Goal: Task Accomplishment & Management: Complete application form

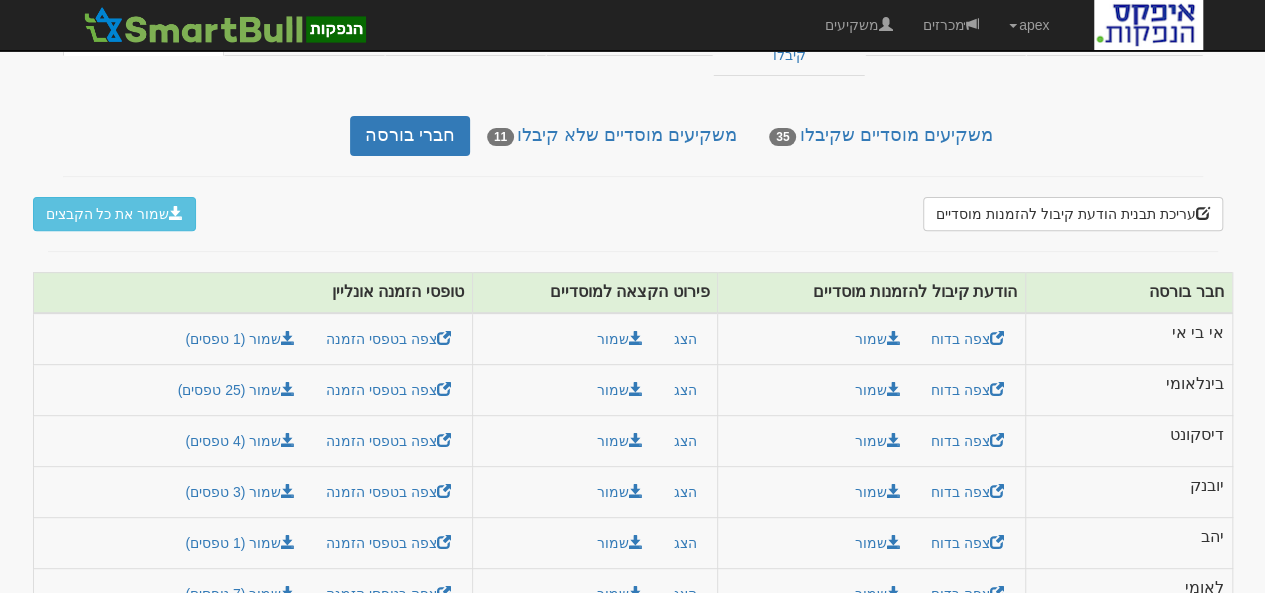
scroll to position [265, 0]
click at [952, 20] on link "מכרזים" at bounding box center [951, 25] width 86 height 50
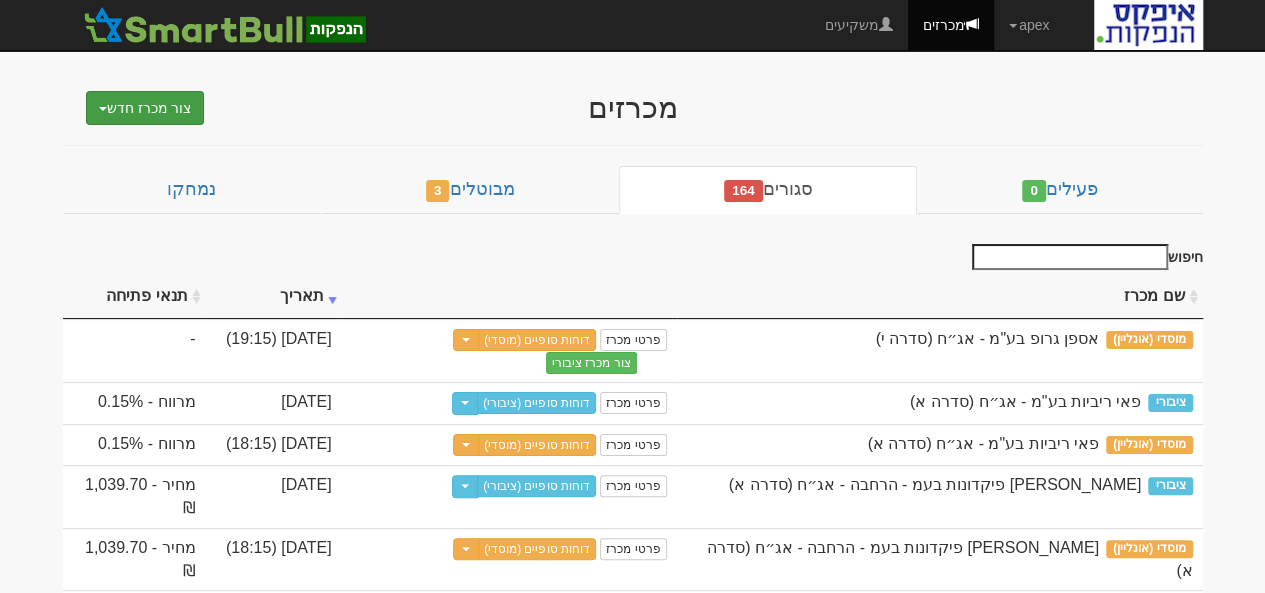
click at [103, 107] on span "button" at bounding box center [103, 109] width 8 height 4
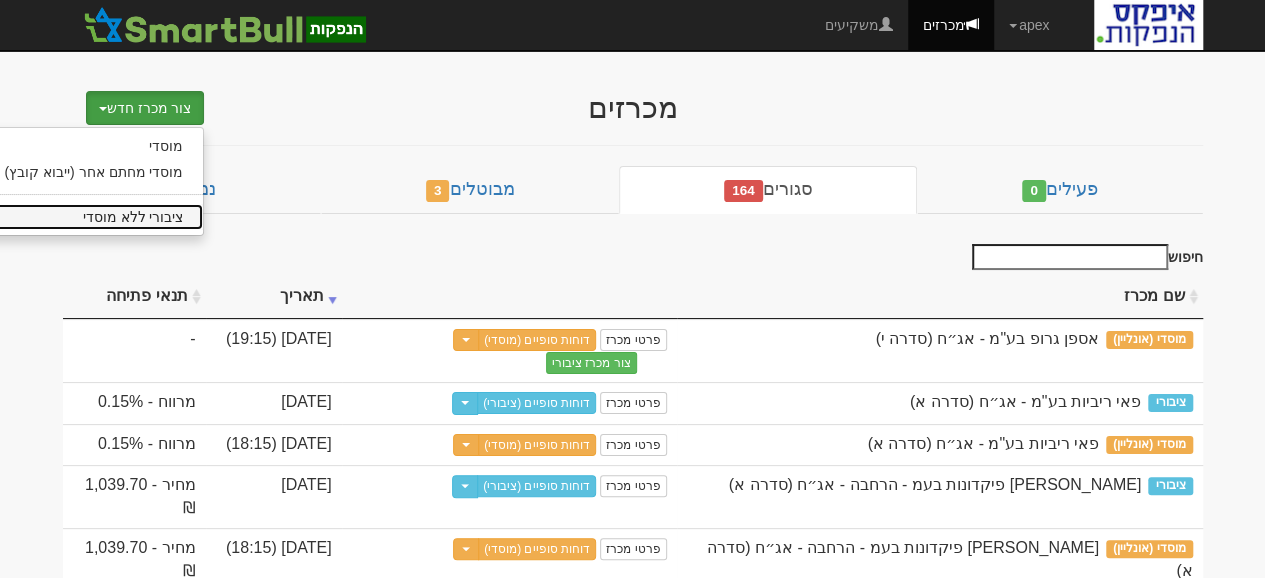
click at [138, 217] on link "ציבורי ללא מוסדי" at bounding box center [94, 217] width 219 height 26
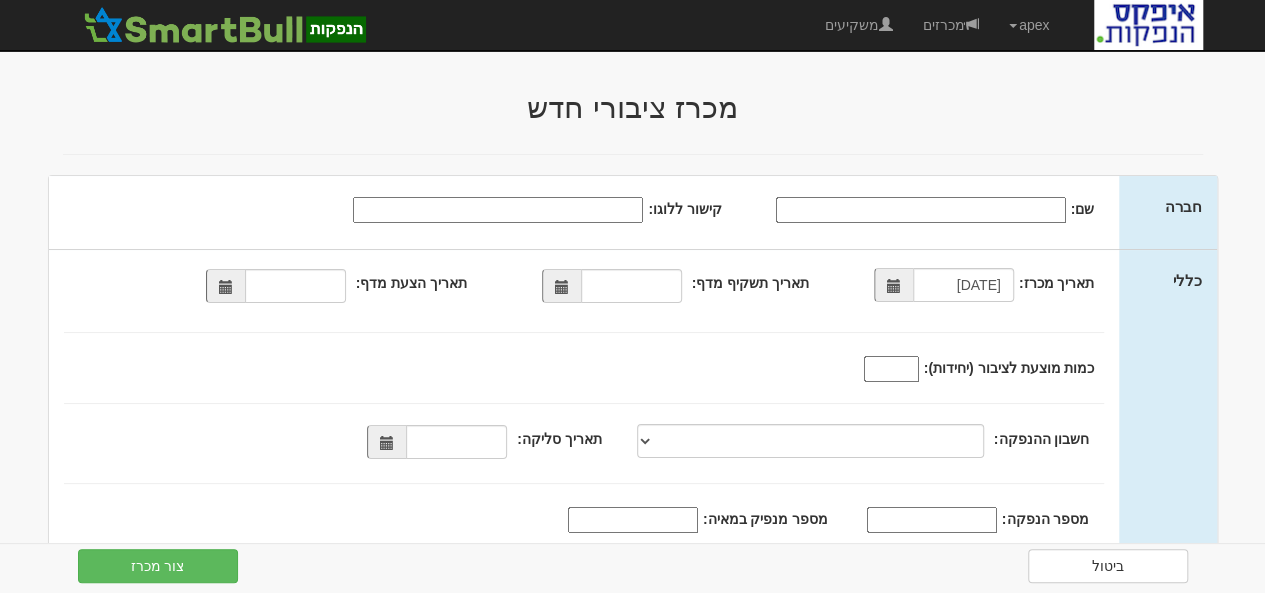
click at [920, 210] on input "שם:" at bounding box center [921, 210] width 290 height 26
type input "ווטר אי או בע"מ"
click at [558, 293] on span at bounding box center [562, 287] width 14 height 14
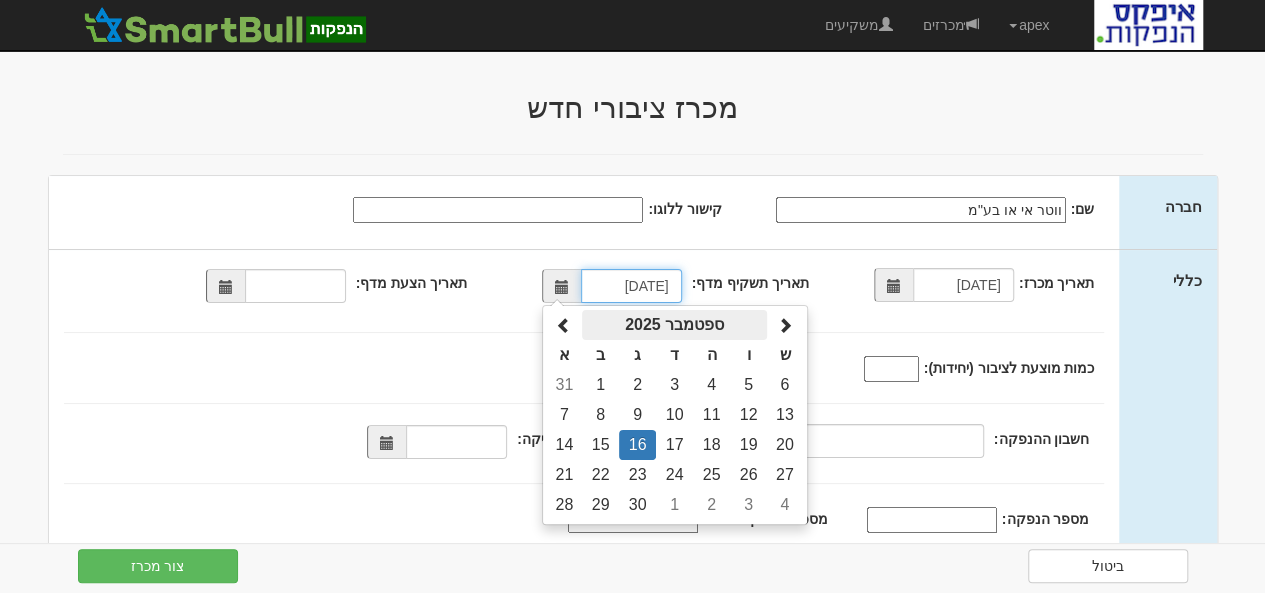
click at [651, 321] on th "ספטמבר 2025" at bounding box center [674, 325] width 185 height 30
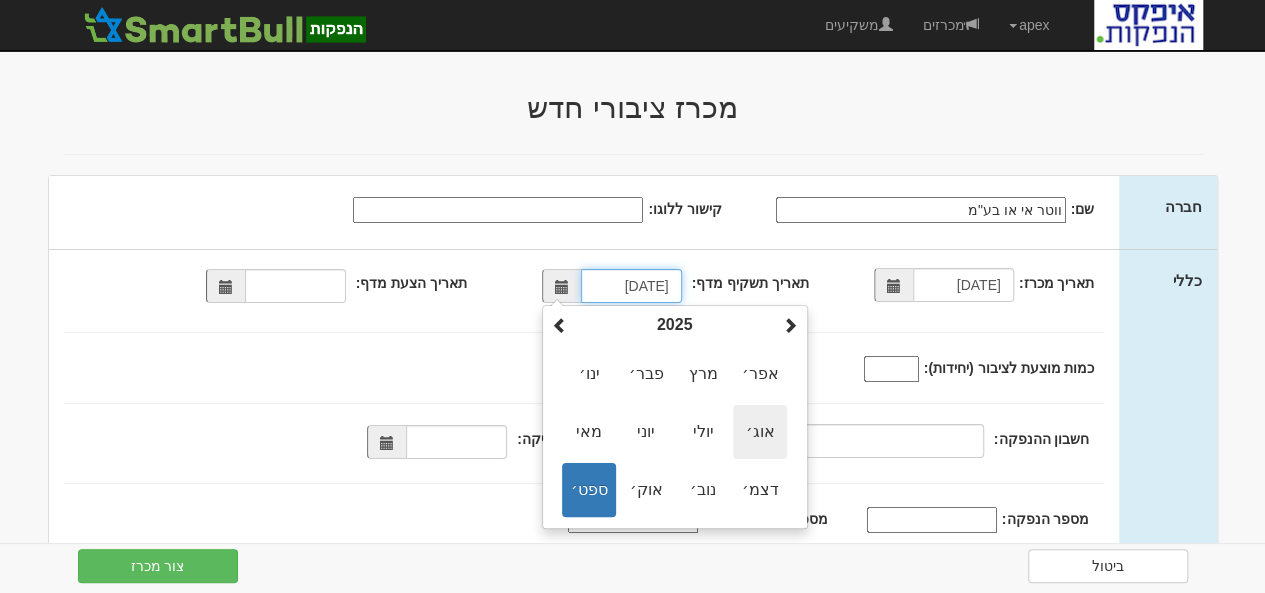
click at [758, 437] on span "אוג׳" at bounding box center [760, 432] width 54 height 54
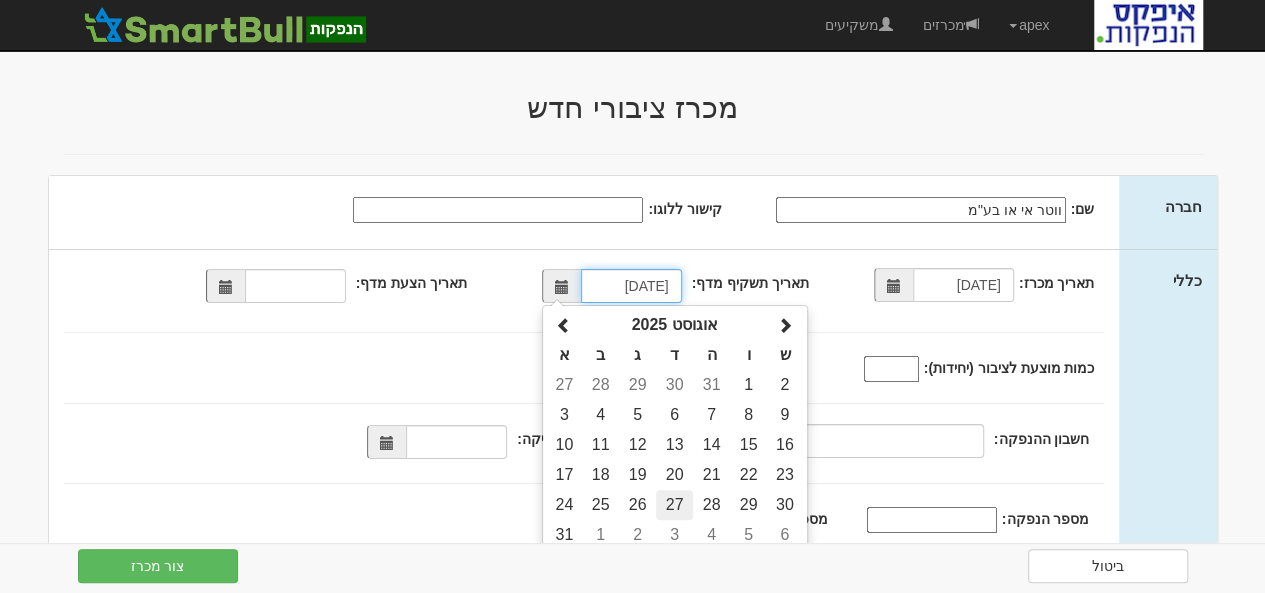
click at [676, 500] on td "27" at bounding box center [674, 505] width 37 height 30
type input "[DATE]"
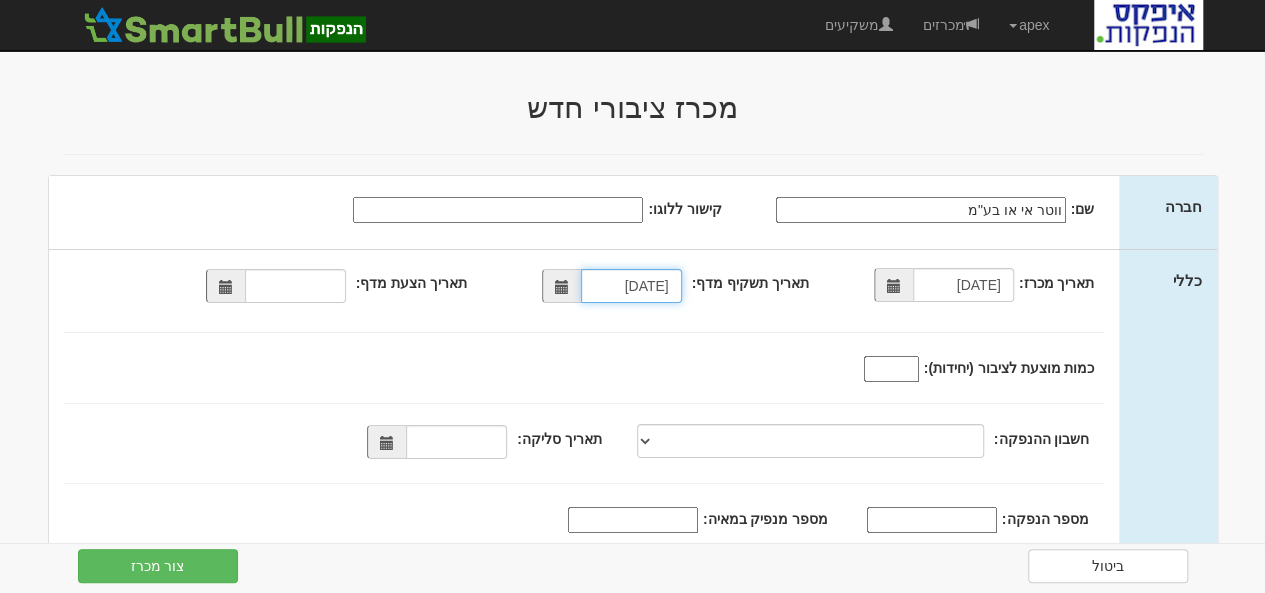
click at [661, 285] on input "[DATE]" at bounding box center [631, 286] width 101 height 34
click at [668, 287] on input "[DATE]" at bounding box center [631, 286] width 101 height 34
click at [227, 286] on span at bounding box center [226, 287] width 14 height 14
type input "[DATE]"
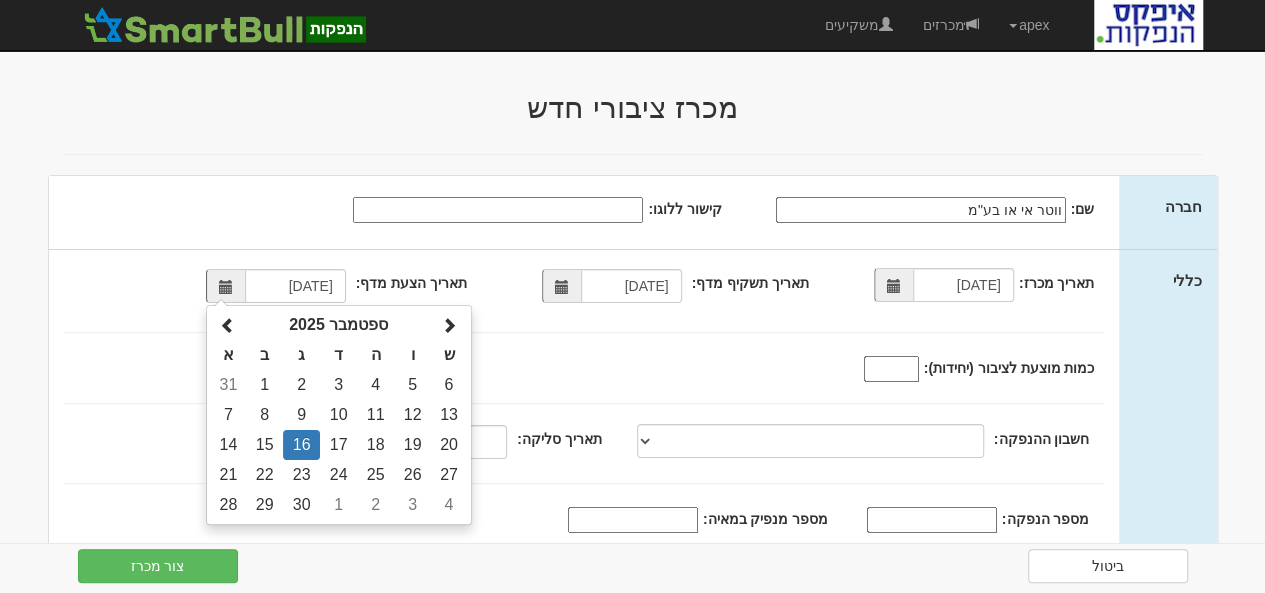
click at [546, 345] on div "תאריך מכרז: [DATE] תאריך תשקיף מדף: [DATE] [DATE] [DATE] א" at bounding box center [584, 404] width 1071 height 309
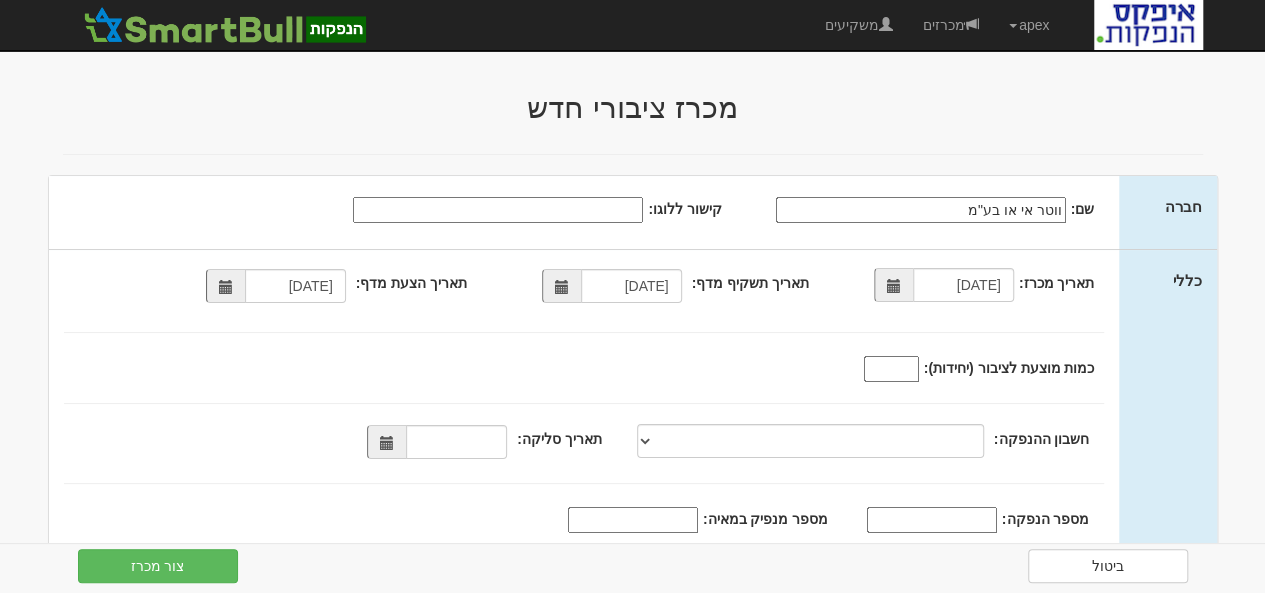
click at [233, 288] on span at bounding box center [226, 287] width 14 height 14
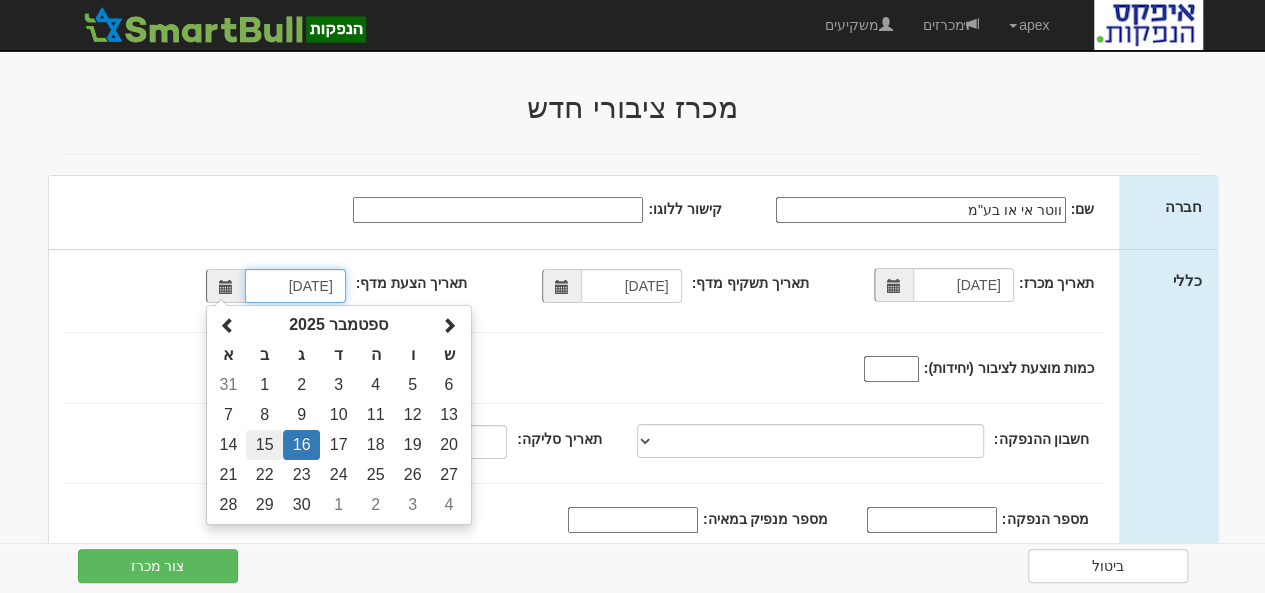
click at [268, 443] on td "15" at bounding box center [264, 445] width 37 height 30
type input "[DATE]"
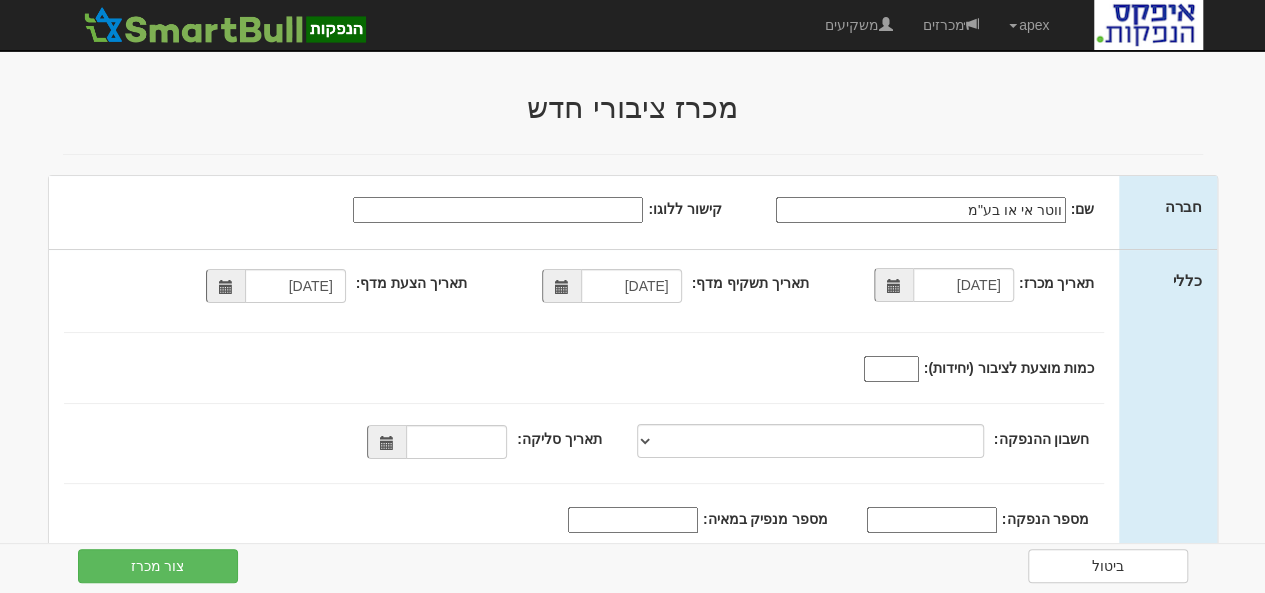
click at [877, 366] on input "כמות מוצעת לציבור (יחידות):" at bounding box center [891, 369] width 55 height 26
click at [391, 442] on span at bounding box center [387, 443] width 14 height 14
type input "150000"
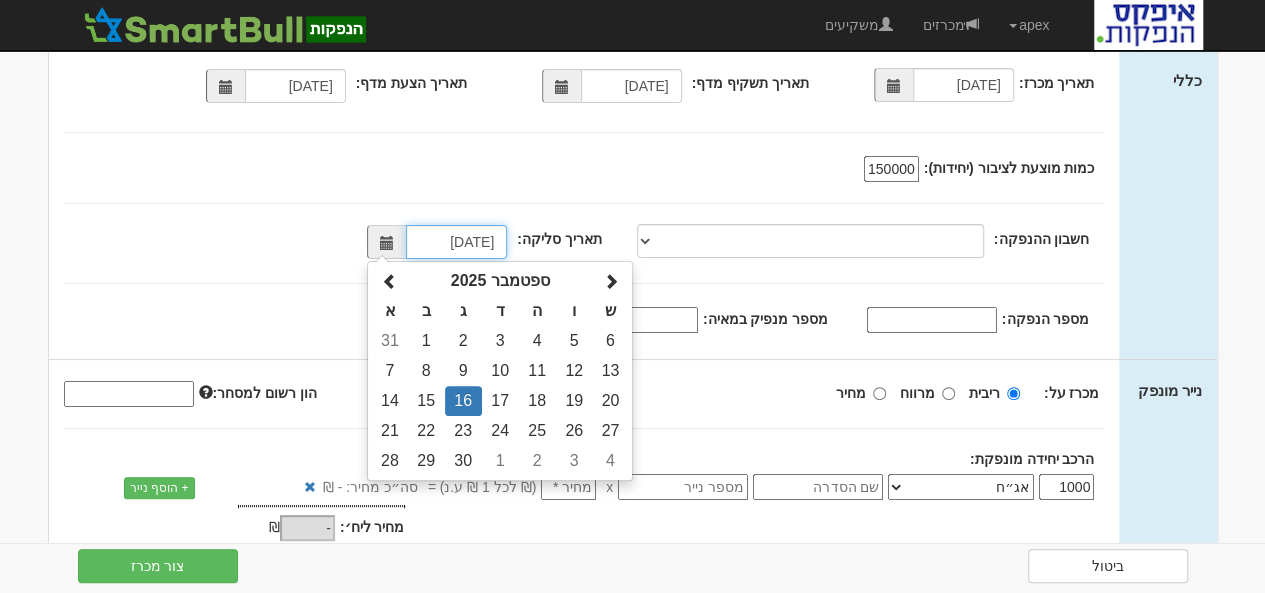
scroll to position [300, 0]
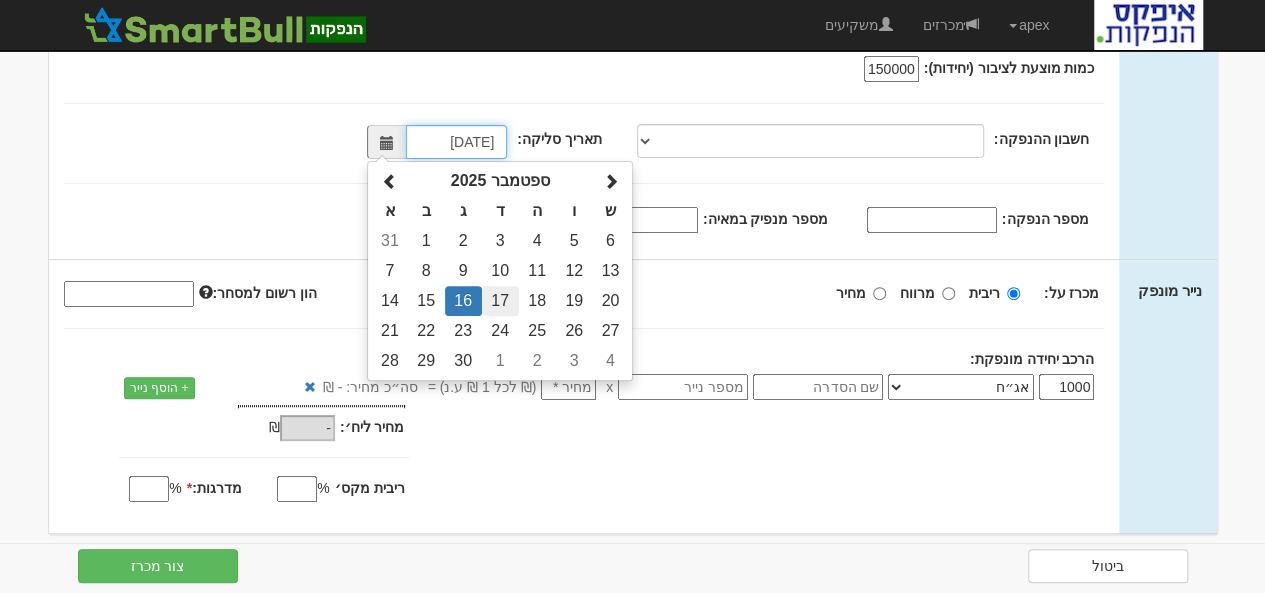
click at [512, 303] on td "17" at bounding box center [500, 301] width 37 height 30
type input "[DATE]"
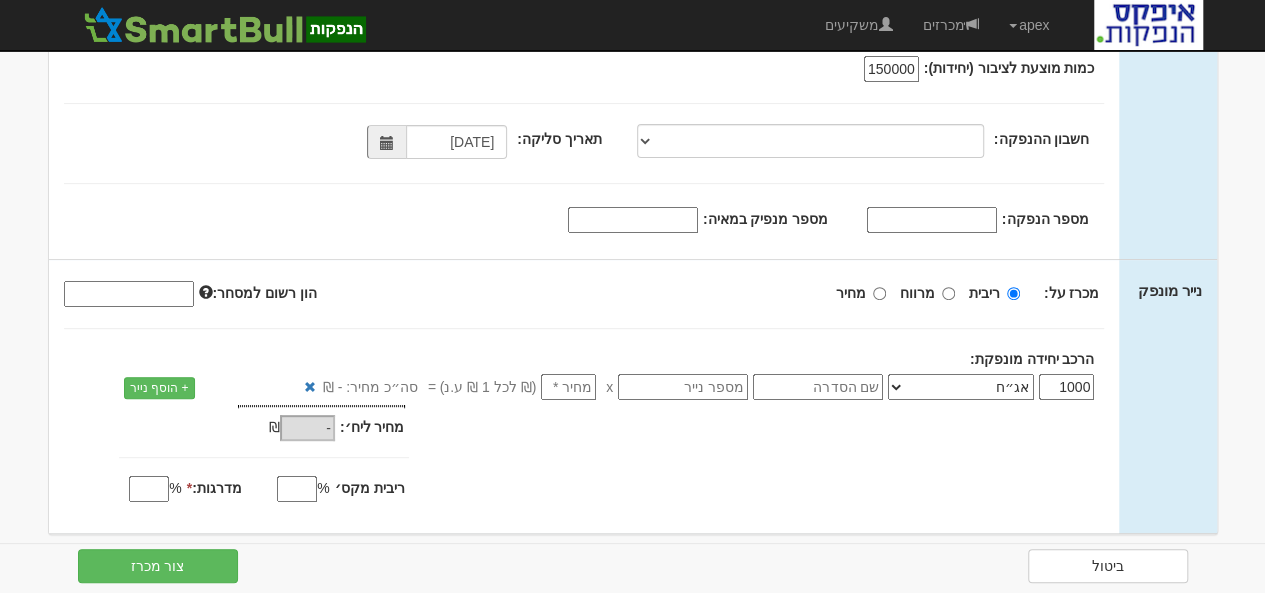
click at [921, 223] on input "מספר הנפקה:" at bounding box center [932, 220] width 130 height 26
paste input "1180314"
type input "1180314"
click at [680, 215] on input "מספר מנפיק במאיה:" at bounding box center [633, 220] width 130 height 26
type input "1968"
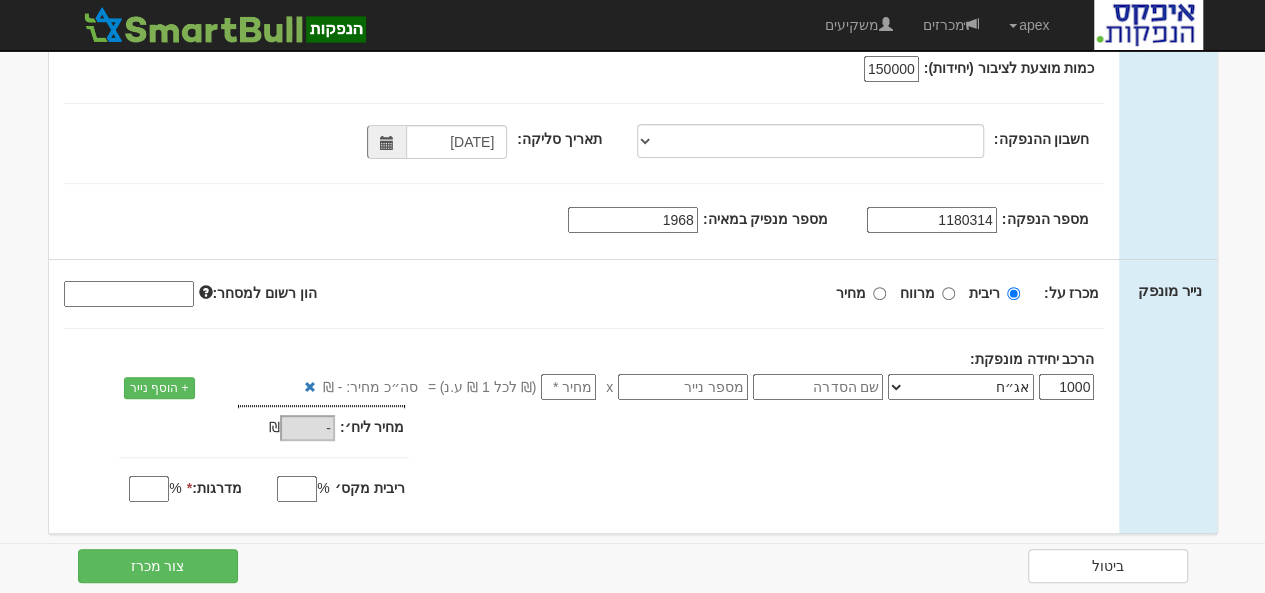
click at [414, 237] on div "תאריך מכרז: [DATE] תאריך תשקיף מדף: [DATE] [DATE] 150000 1180314" at bounding box center [584, 104] width 1071 height 309
click at [882, 292] on input "מחיר" at bounding box center [879, 293] width 13 height 13
radio input "true"
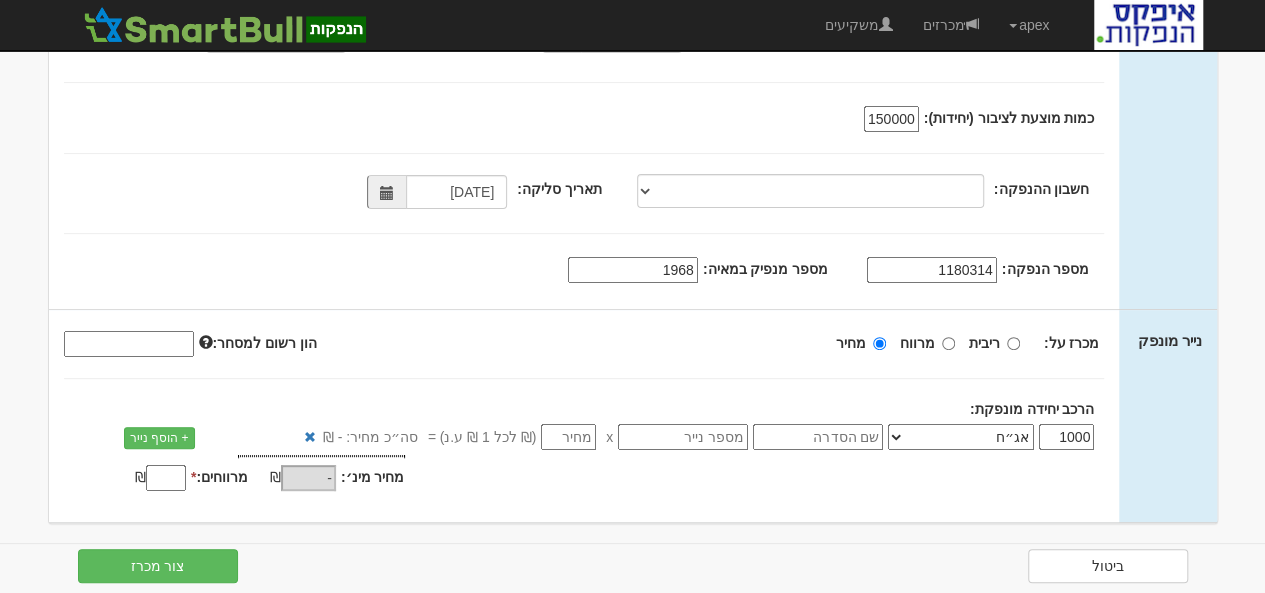
click at [1054, 437] on input "1000" at bounding box center [1066, 437] width 55 height 26
drag, startPoint x: 1054, startPoint y: 437, endPoint x: 1103, endPoint y: 433, distance: 49.1
click at [1104, 434] on div "1000 אג״ח אג״ח להמרה מניות כתבי אופציה ניירות ערך מסחריים אופציות רכש כתבי התחי…" at bounding box center [670, 437] width 900 height 26
type input "10"
click at [1008, 436] on select "אג״ח אג״ח להמרה מניות כתבי אופציה ניירות ערך מסחריים אופציות רכש כתבי התחייבות …" at bounding box center [961, 437] width 146 height 26
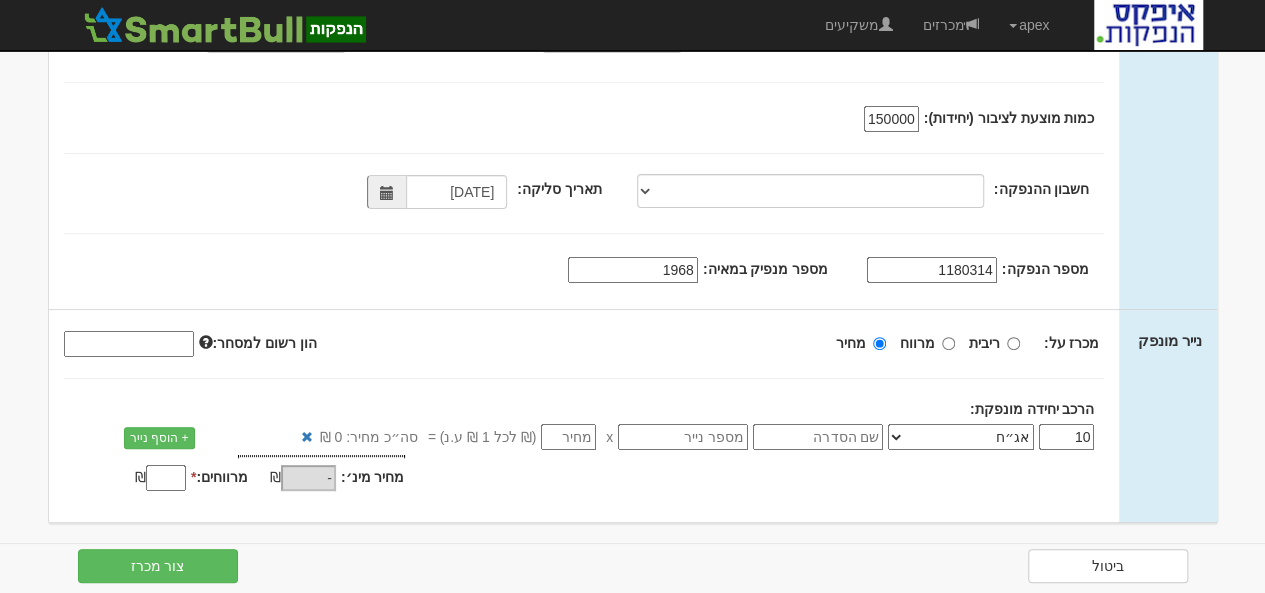
select select "כתבי אופציה"
click at [893, 424] on select "אג״ח אג״ח להמרה מניות כתבי אופציה ניירות ערך מסחריים אופציות רכש כתבי התחייבות …" at bounding box center [961, 437] width 146 height 26
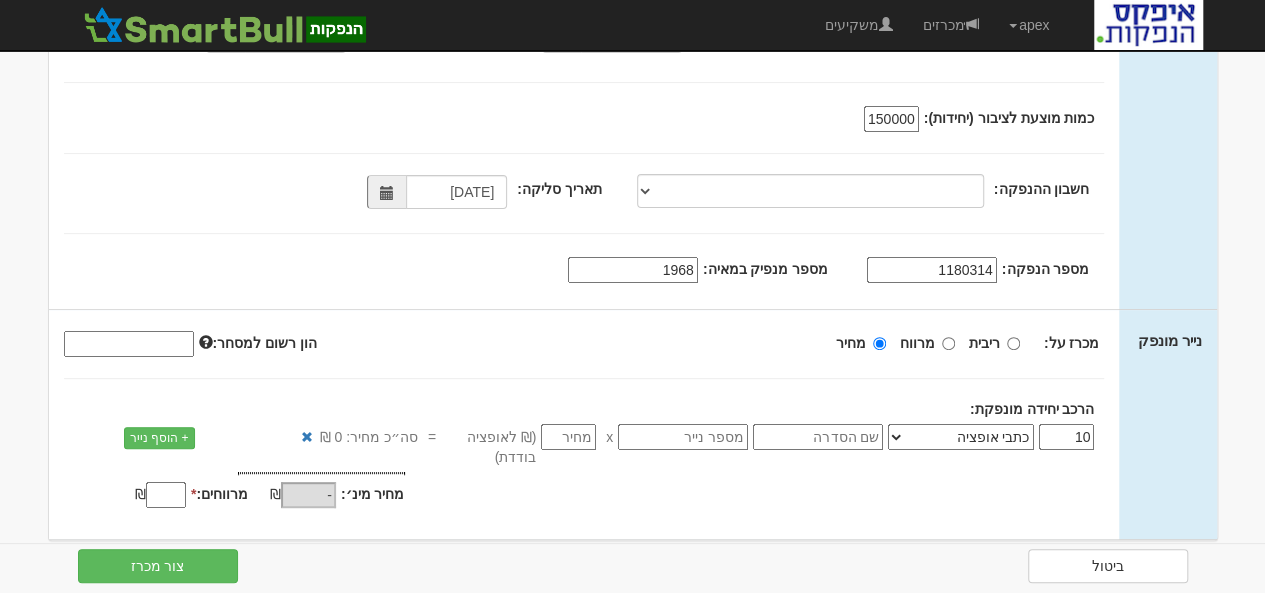
click at [832, 433] on input "text" at bounding box center [818, 437] width 130 height 26
type input "סדרה 2"
click at [711, 432] on input "text" at bounding box center [683, 437] width 130 height 26
click at [583, 436] on input "number" at bounding box center [568, 437] width 55 height 26
type input "0.7"
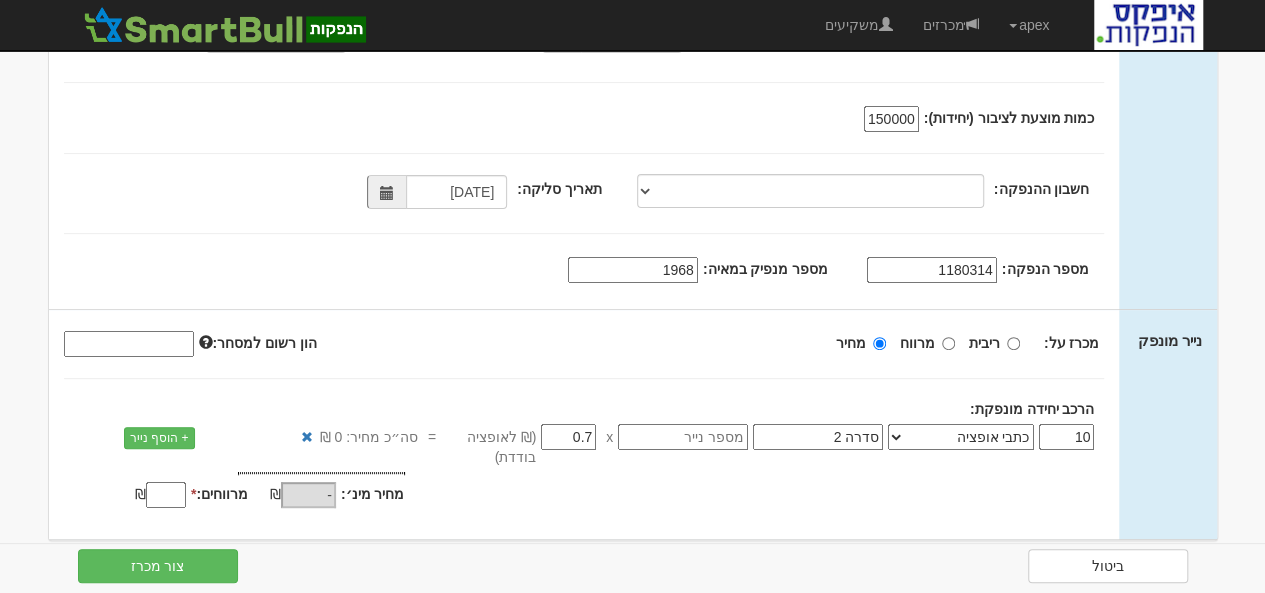
type input "7"
type input "0.75"
type input "7.5"
type input "0.75"
click at [159, 489] on input "מרווחים: *" at bounding box center [166, 495] width 40 height 26
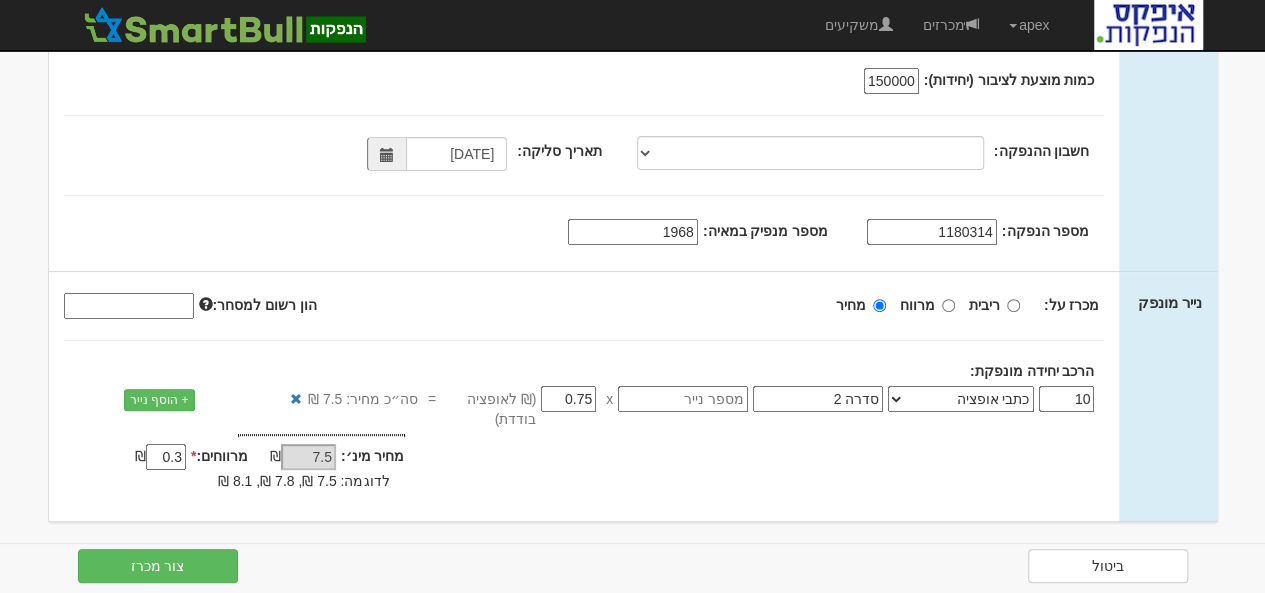
scroll to position [188, 0]
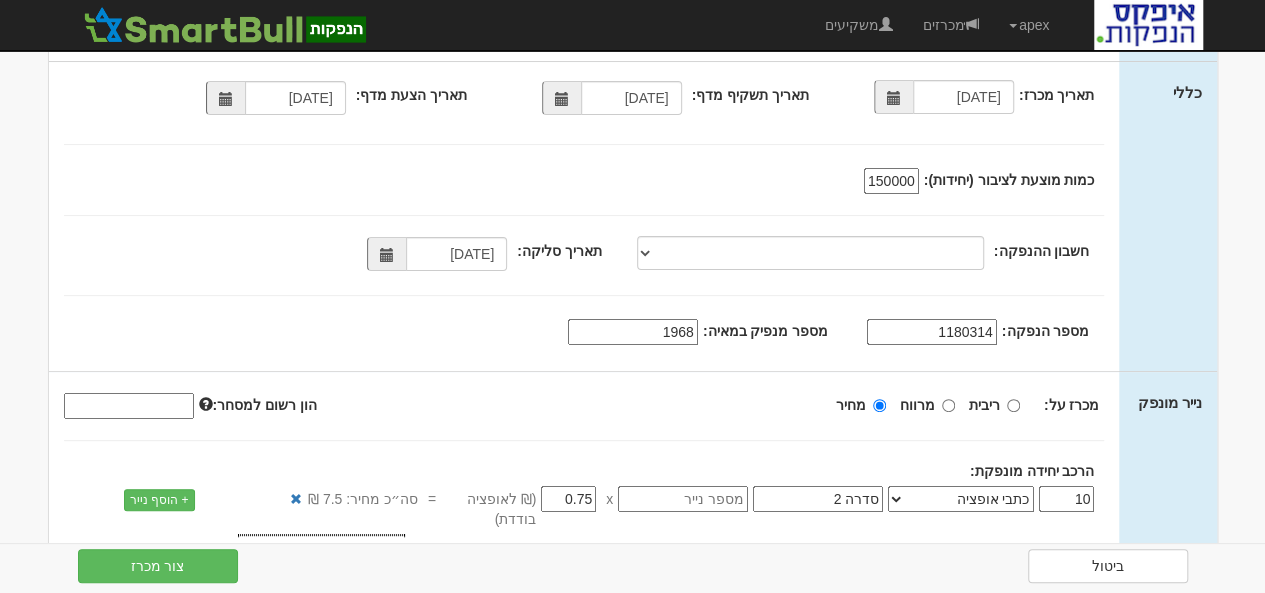
type input "0.3"
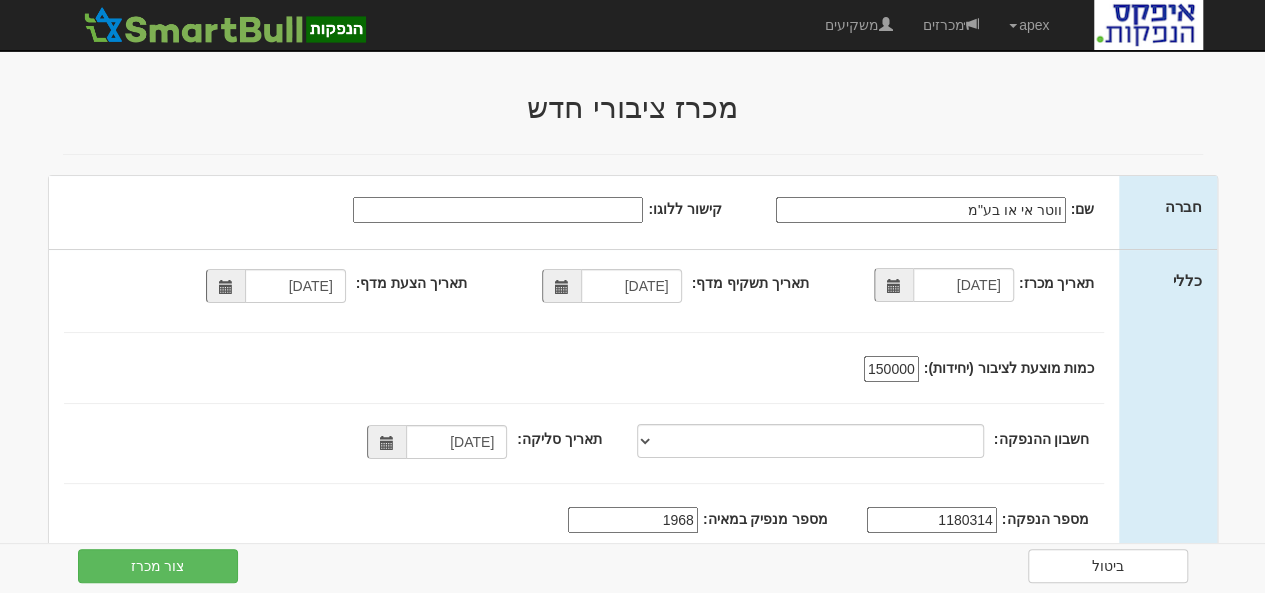
scroll to position [288, 0]
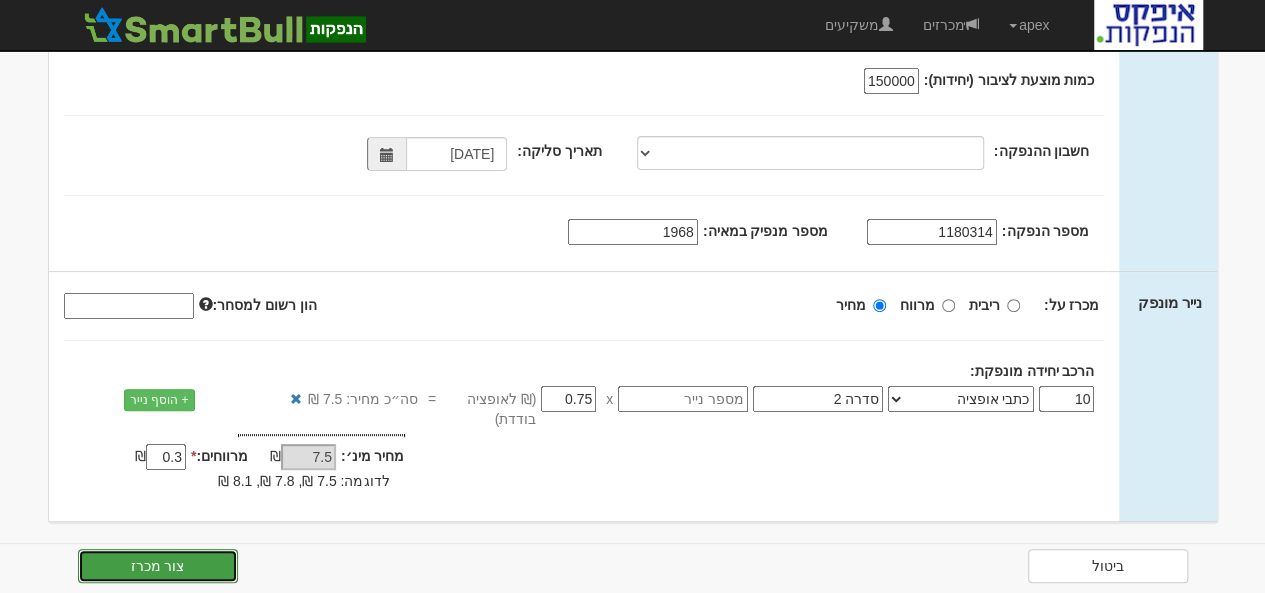
click at [167, 567] on button "צור מכרז" at bounding box center [158, 566] width 160 height 34
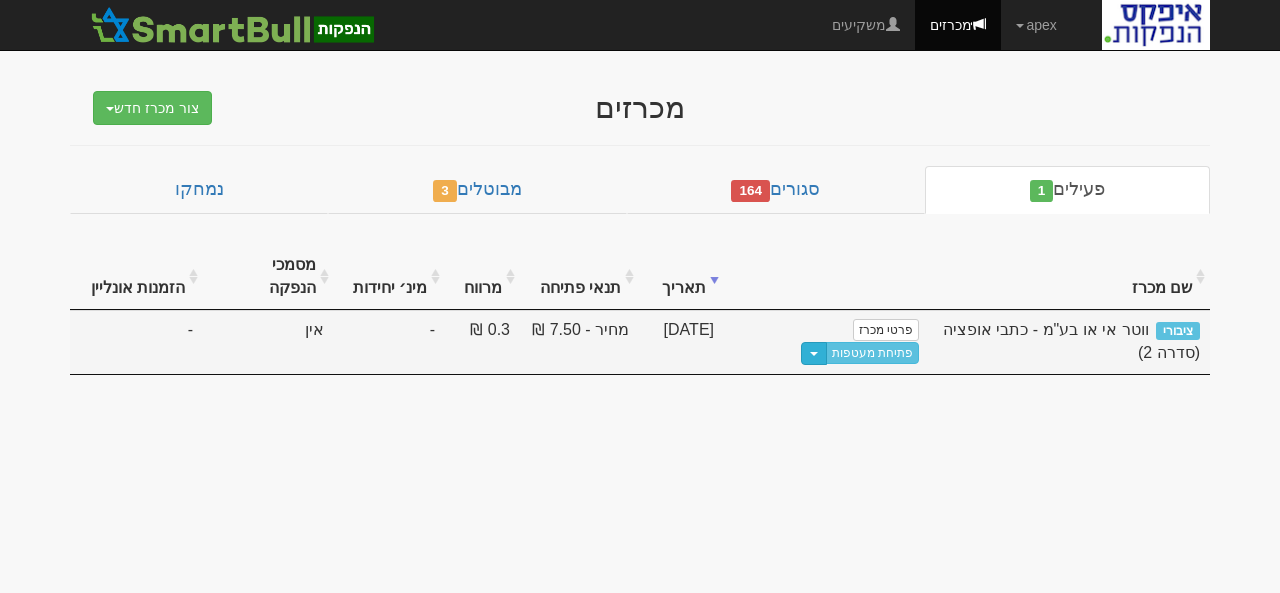
click at [801, 342] on button "Toggle Dropdown" at bounding box center [814, 353] width 26 height 23
